Goal: Task Accomplishment & Management: Manage account settings

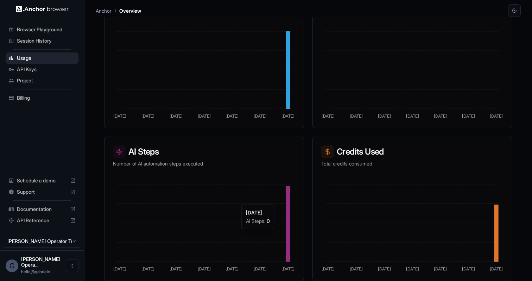
scroll to position [154, 0]
click at [37, 70] on span "API Keys" at bounding box center [46, 69] width 59 height 7
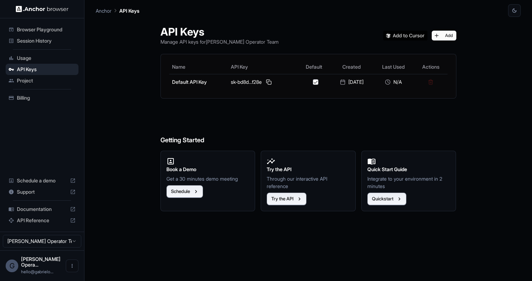
click at [53, 36] on div "Session History" at bounding box center [42, 40] width 73 height 11
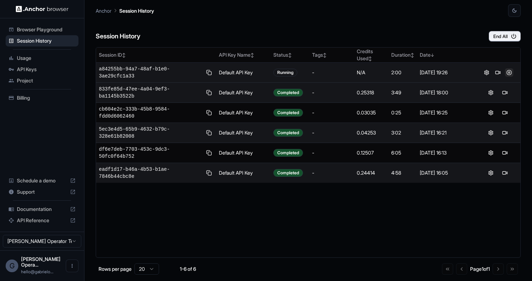
click at [509, 73] on button at bounding box center [509, 72] width 8 height 8
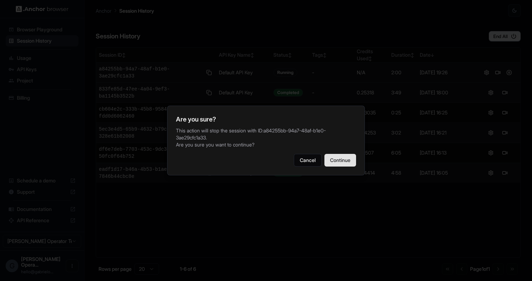
click at [346, 157] on button "Continue" at bounding box center [340, 160] width 32 height 13
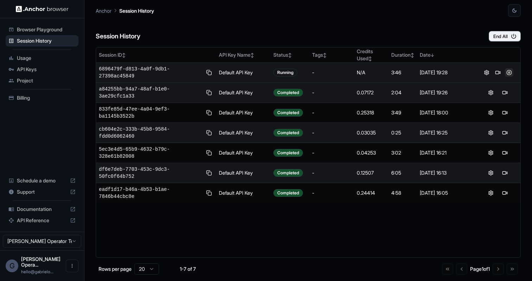
click at [512, 72] on button at bounding box center [509, 72] width 8 height 8
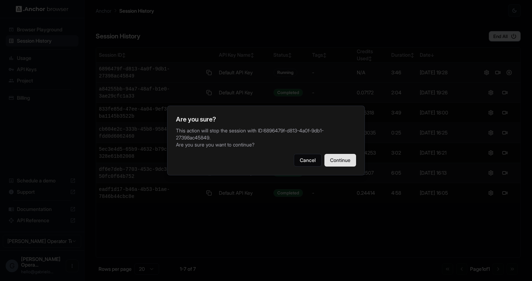
click at [348, 162] on button "Continue" at bounding box center [340, 160] width 32 height 13
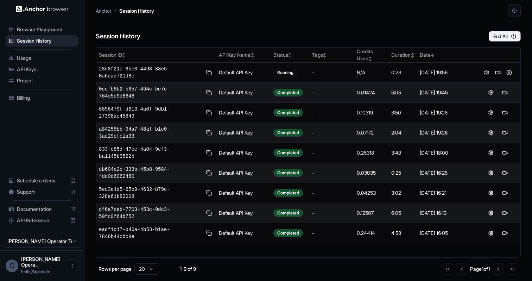
click at [39, 31] on span "Browser Playground" at bounding box center [46, 29] width 59 height 7
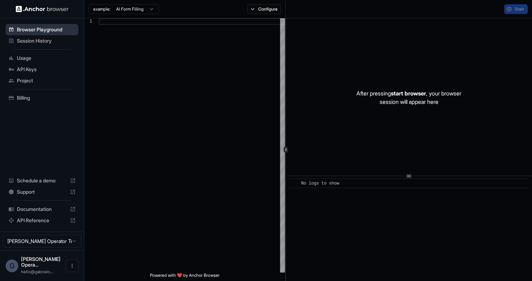
type textarea "**********"
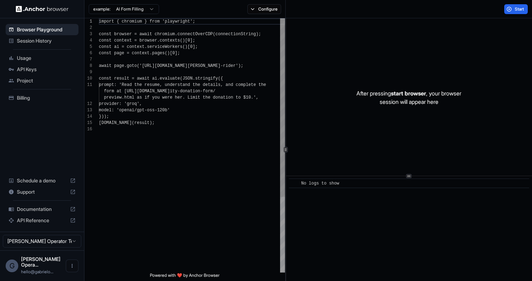
scroll to position [63, 0]
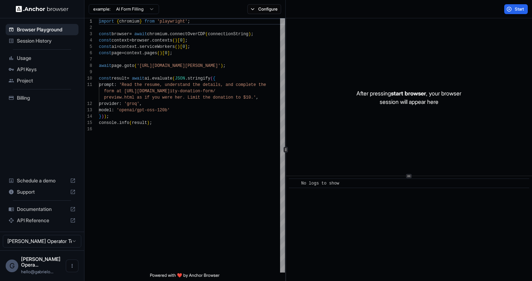
click at [37, 224] on span "API Reference" at bounding box center [42, 220] width 50 height 7
click at [43, 44] on div "Session History" at bounding box center [42, 40] width 73 height 11
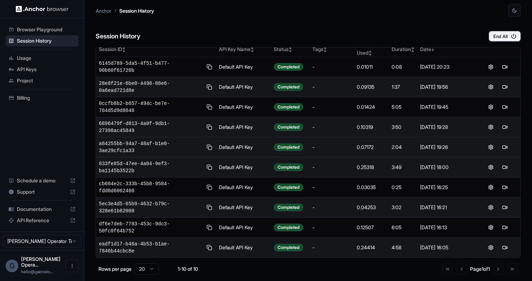
scroll to position [6, 0]
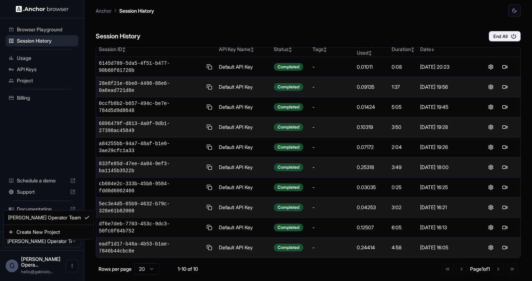
click at [37, 248] on html "Browser Playground Session History Usage API Keys Project Billing Schedule a de…" at bounding box center [266, 140] width 532 height 281
click at [38, 69] on html "Browser Playground Session History Usage API Keys Project Billing Schedule a de…" at bounding box center [266, 140] width 532 height 281
click at [38, 69] on span "API Keys" at bounding box center [46, 69] width 59 height 7
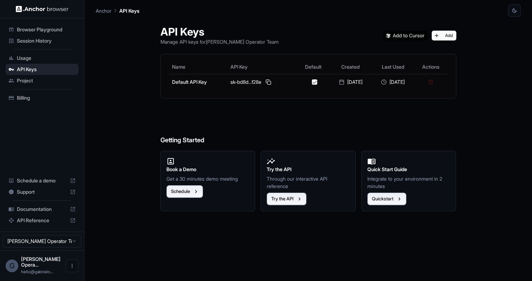
click at [28, 95] on span "Billing" at bounding box center [46, 97] width 59 height 7
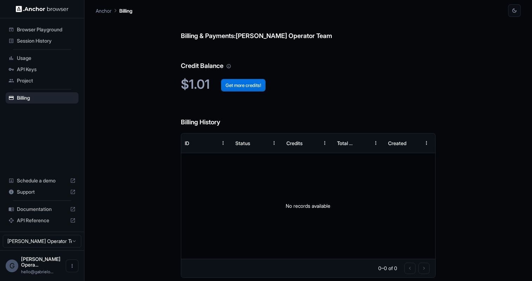
click at [235, 87] on button "Get more credits!" at bounding box center [243, 85] width 45 height 13
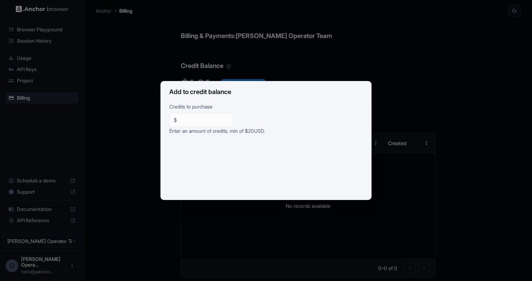
click at [256, 57] on div "Add to credit balance Credits to purchase $ ** ​ Enter an amount of credits, mi…" at bounding box center [266, 140] width 532 height 281
